Goal: Information Seeking & Learning: Find specific page/section

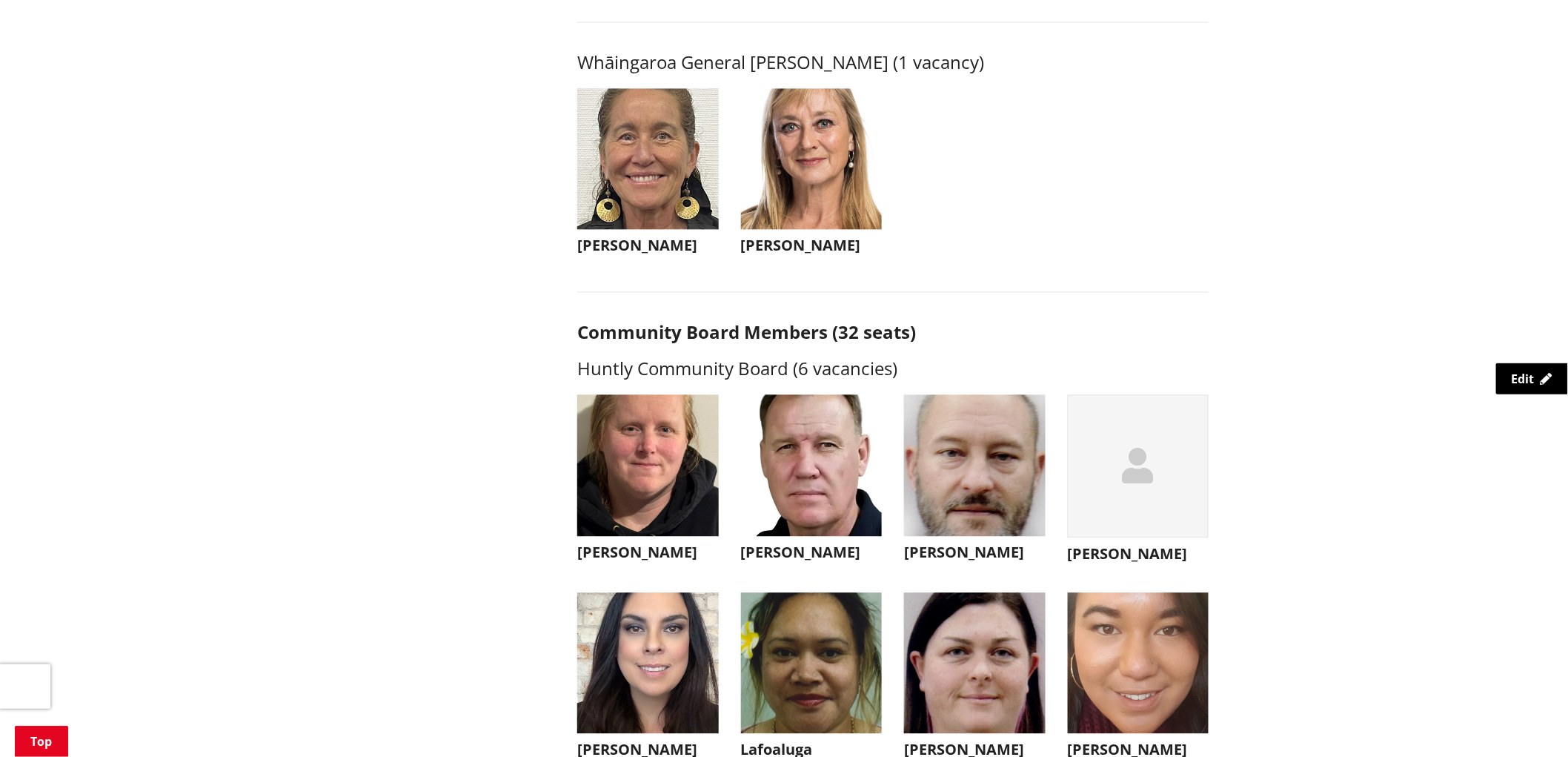
scroll to position [3459, 0]
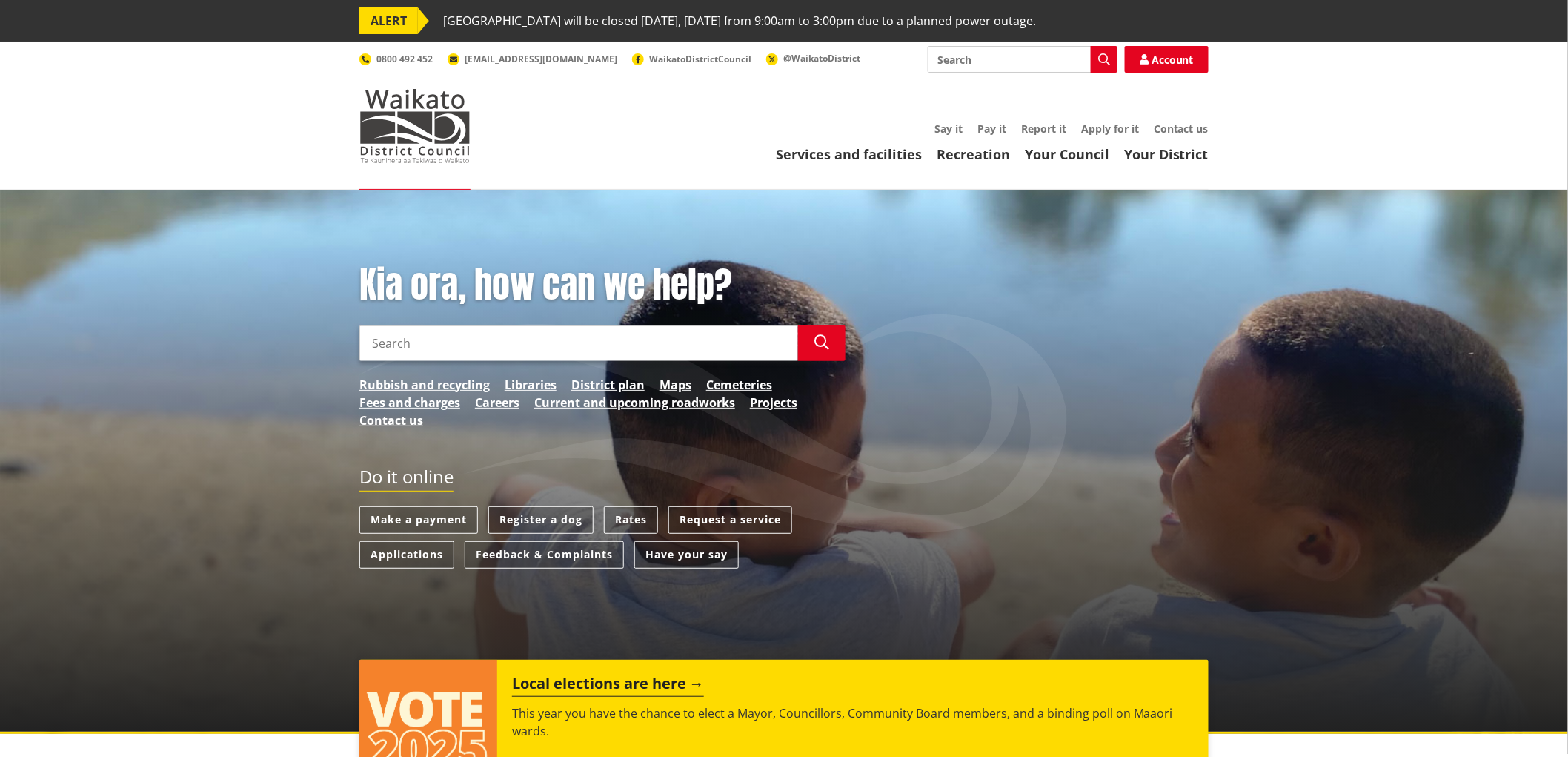
click at [1034, 68] on input "Search" at bounding box center [1022, 59] width 189 height 27
click at [1107, 64] on icon "button" at bounding box center [1104, 58] width 12 height 12
click at [1050, 113] on div "Property information search" at bounding box center [1023, 113] width 189 height 27
type input "Property information search"
click at [1027, 113] on div "Property information search" at bounding box center [1023, 113] width 189 height 27
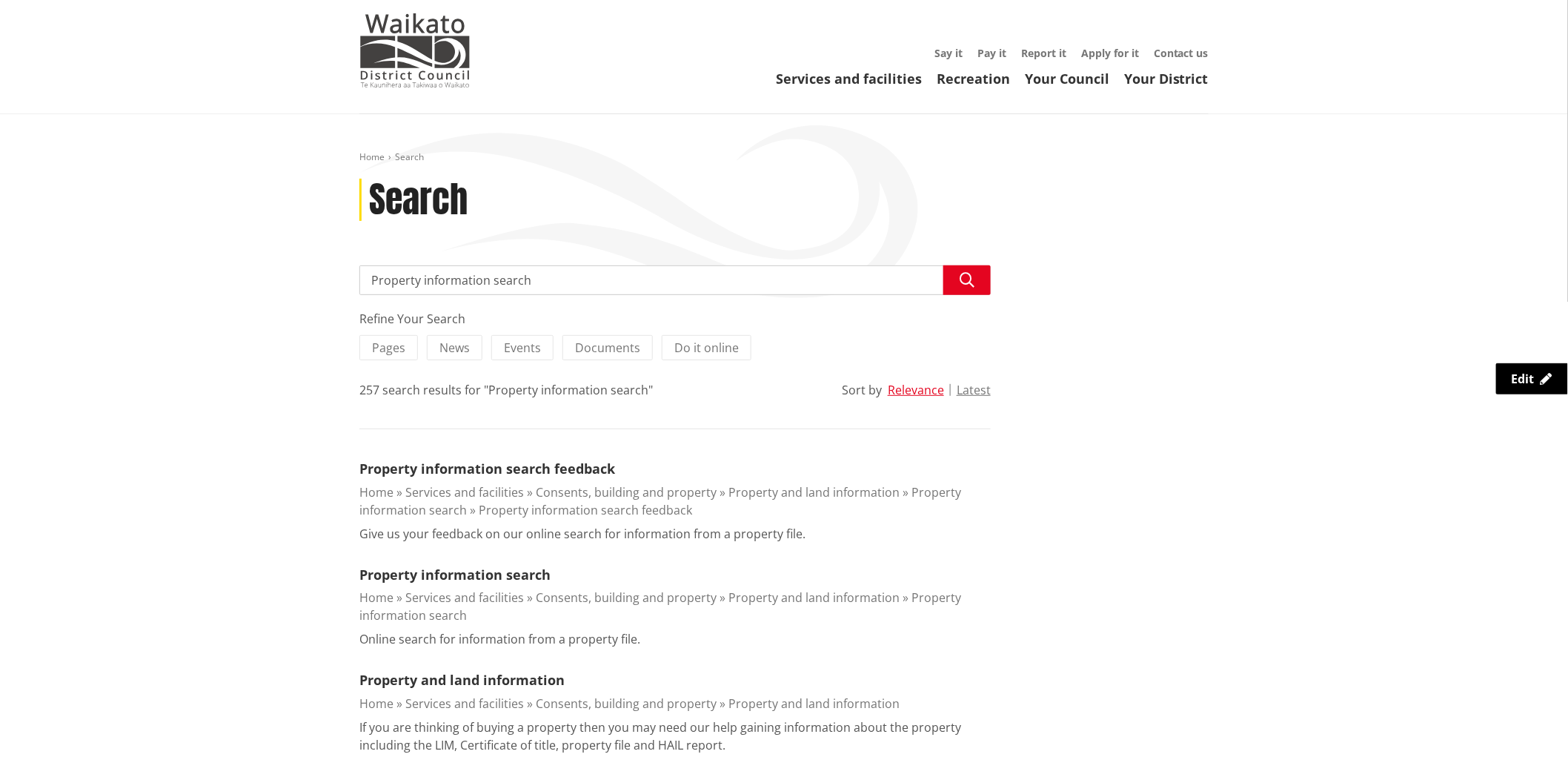
scroll to position [164, 0]
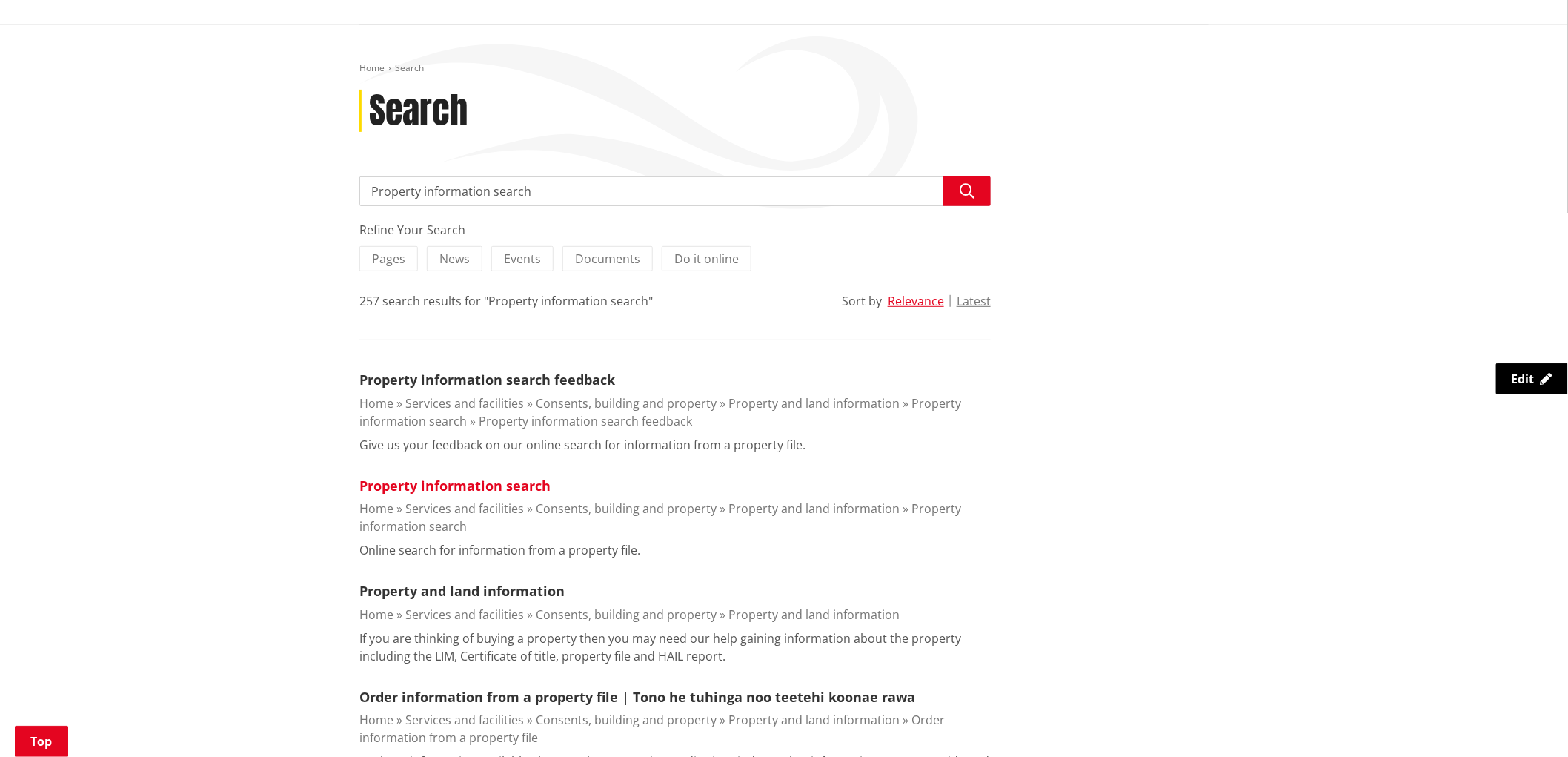
click at [542, 490] on link "Property information search" at bounding box center [454, 485] width 191 height 18
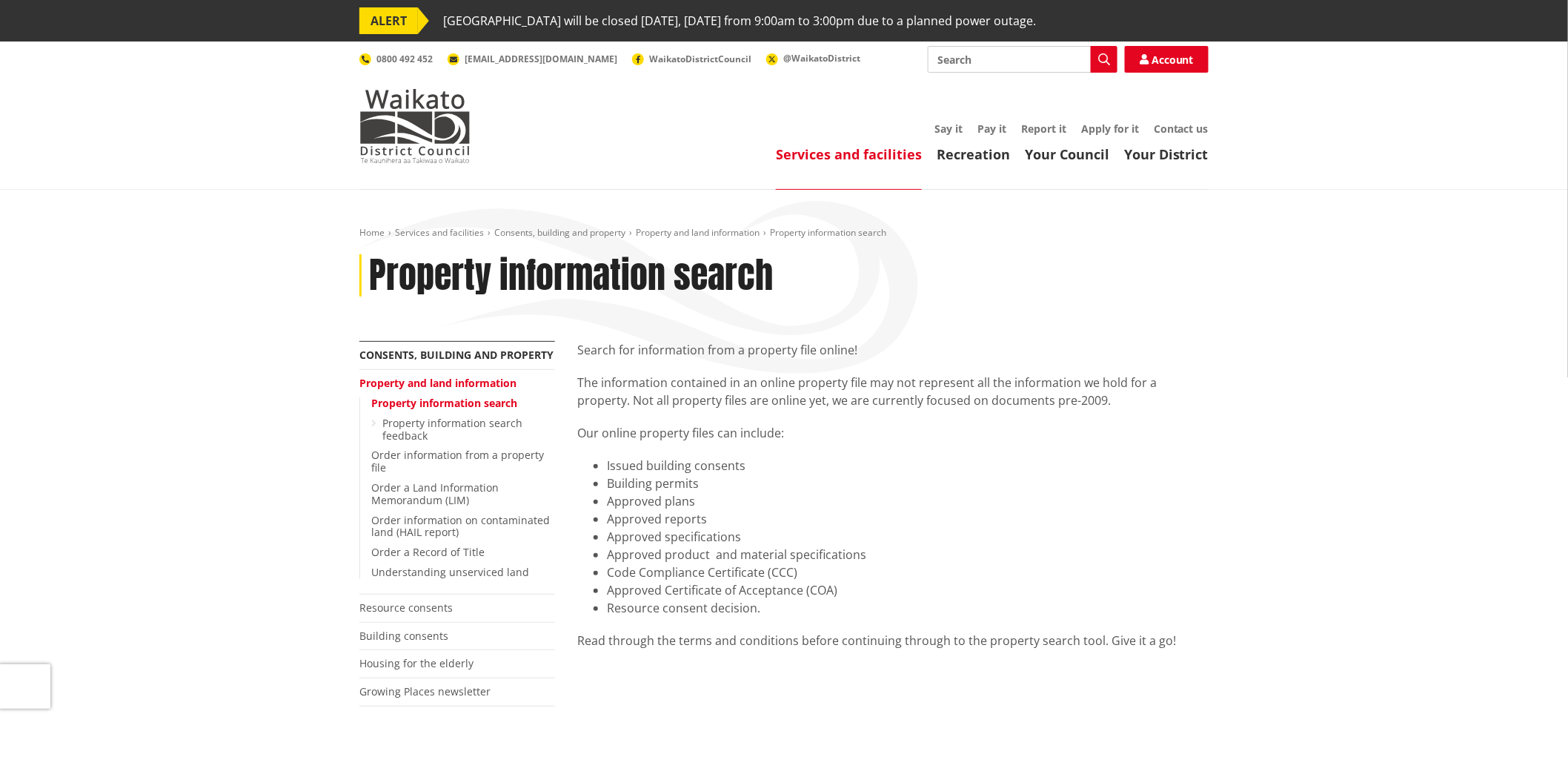
click at [960, 65] on input "Search" at bounding box center [1022, 59] width 189 height 27
click at [971, 68] on input "Search" at bounding box center [1022, 59] width 189 height 27
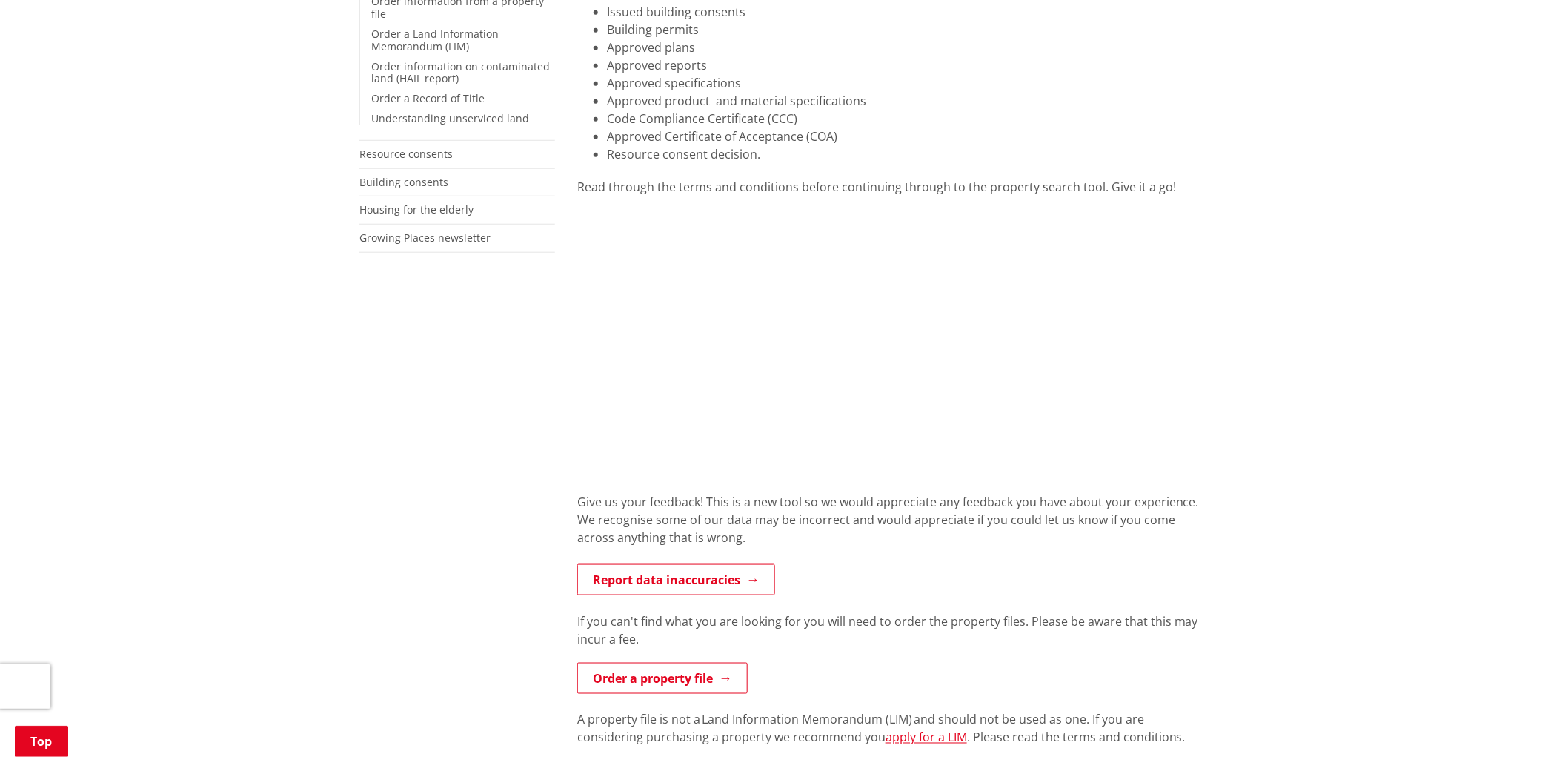
scroll to position [412, 0]
